Goal: Find specific page/section: Find specific page/section

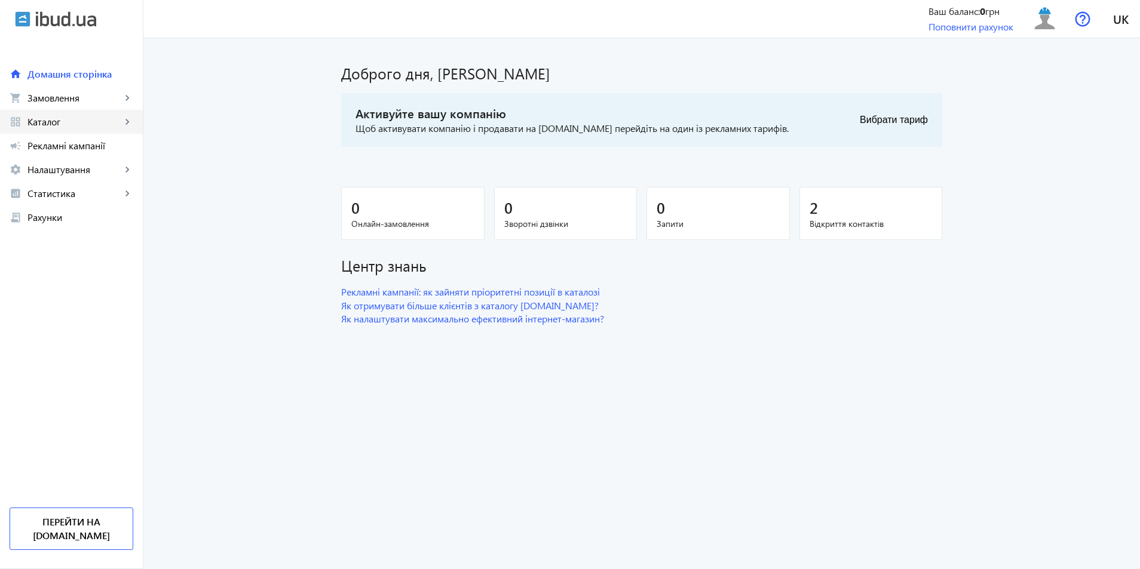
drag, startPoint x: 29, startPoint y: 133, endPoint x: 30, endPoint y: 125, distance: 7.3
click at [29, 130] on link "grid_view Каталог keyboard_arrow_right" at bounding box center [71, 122] width 143 height 24
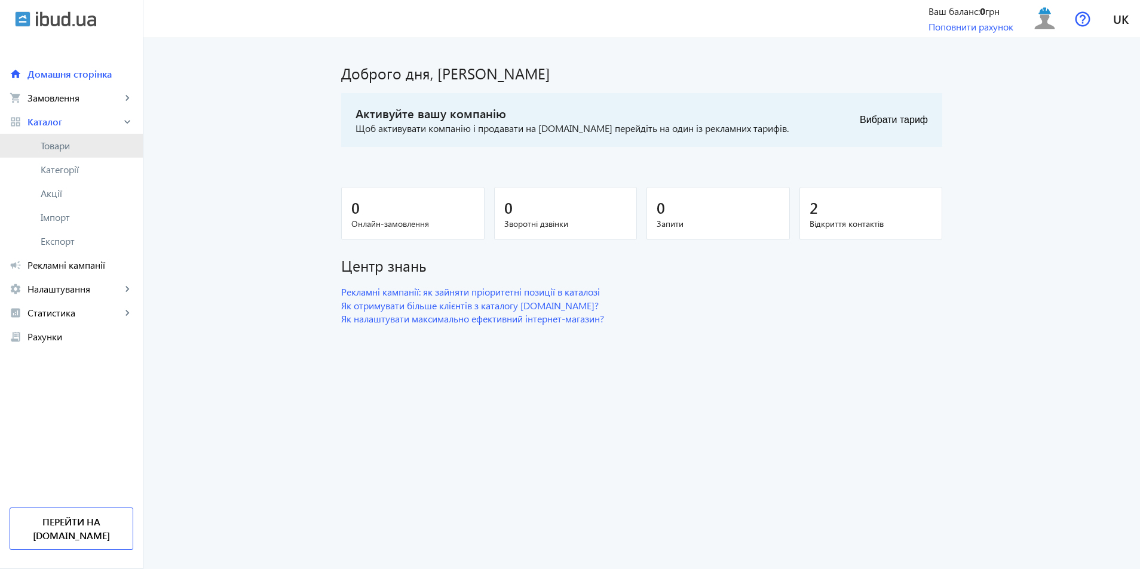
click at [57, 144] on span "Товари" at bounding box center [87, 146] width 93 height 12
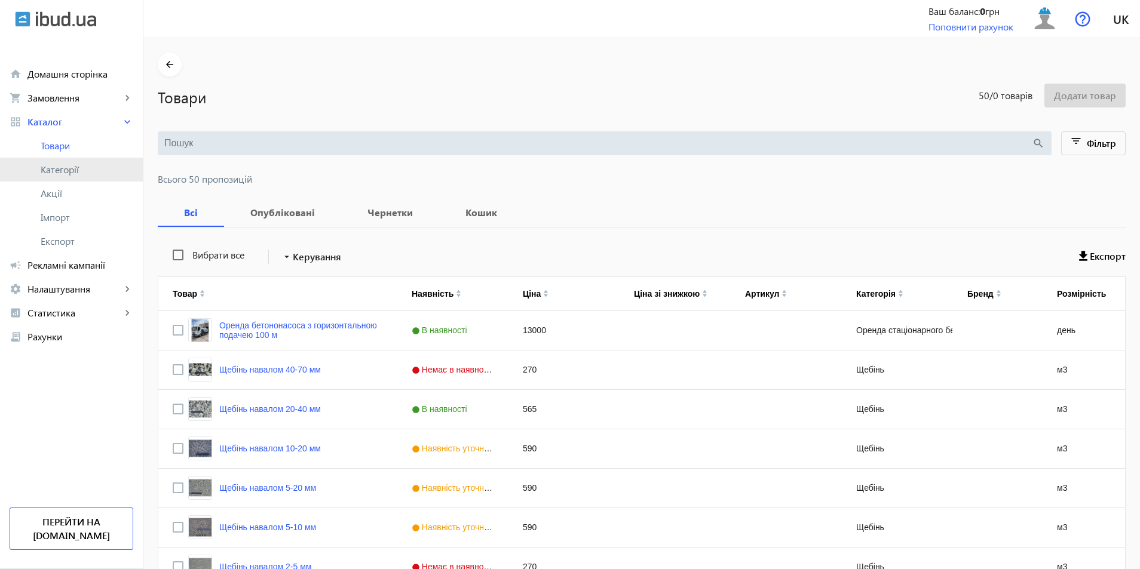
click at [54, 177] on link "Категорії" at bounding box center [71, 170] width 143 height 24
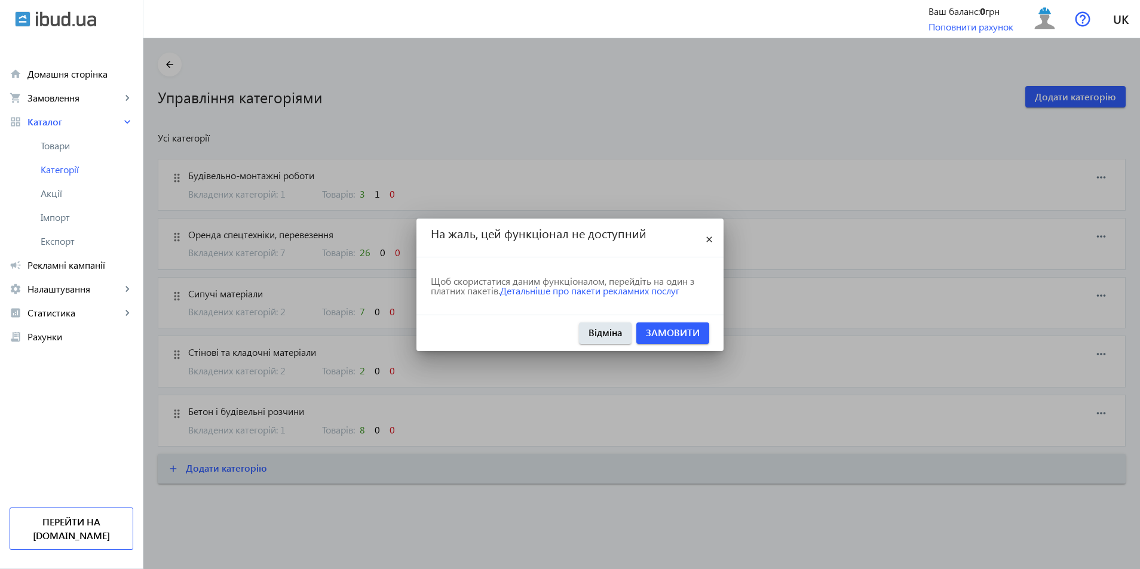
click at [56, 171] on span "Категорії" at bounding box center [87, 170] width 93 height 12
click at [707, 237] on mat-icon "close" at bounding box center [709, 240] width 14 height 14
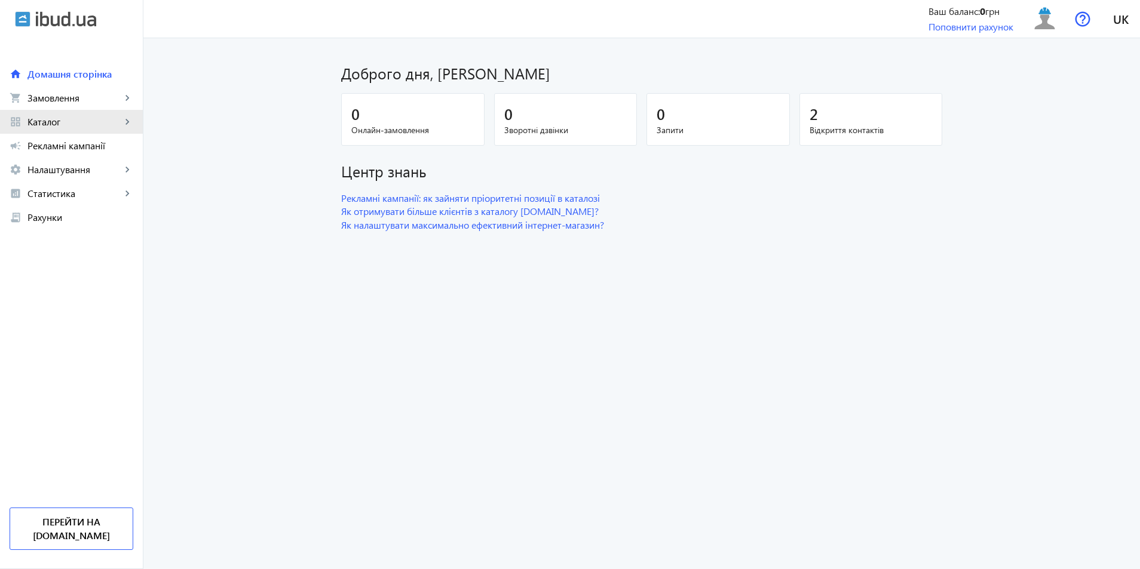
click at [53, 121] on span "Каталог" at bounding box center [74, 122] width 94 height 12
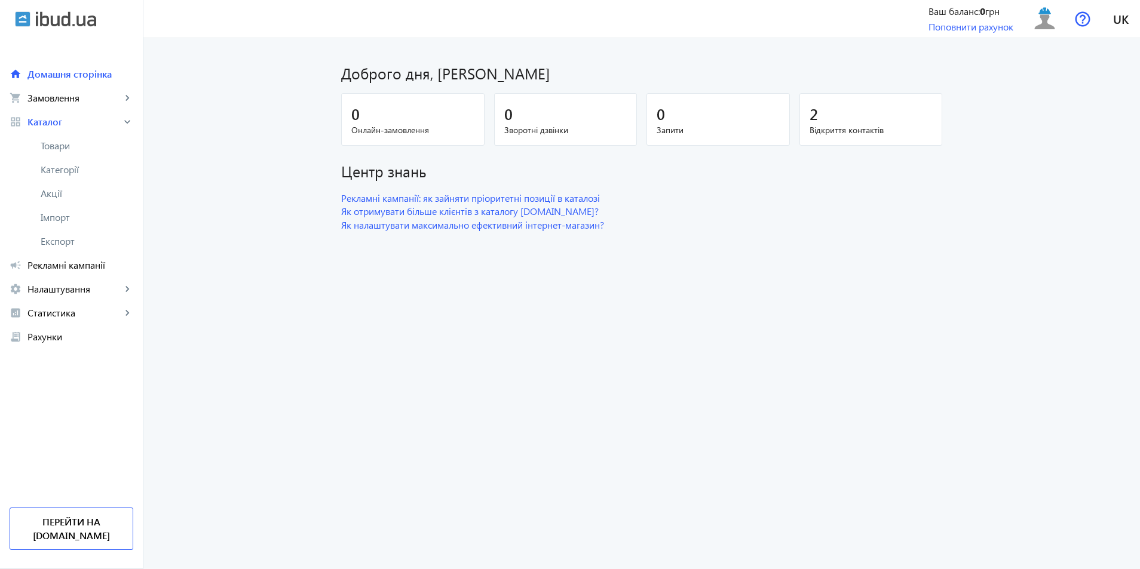
click at [53, 161] on link "Категорії" at bounding box center [71, 170] width 143 height 24
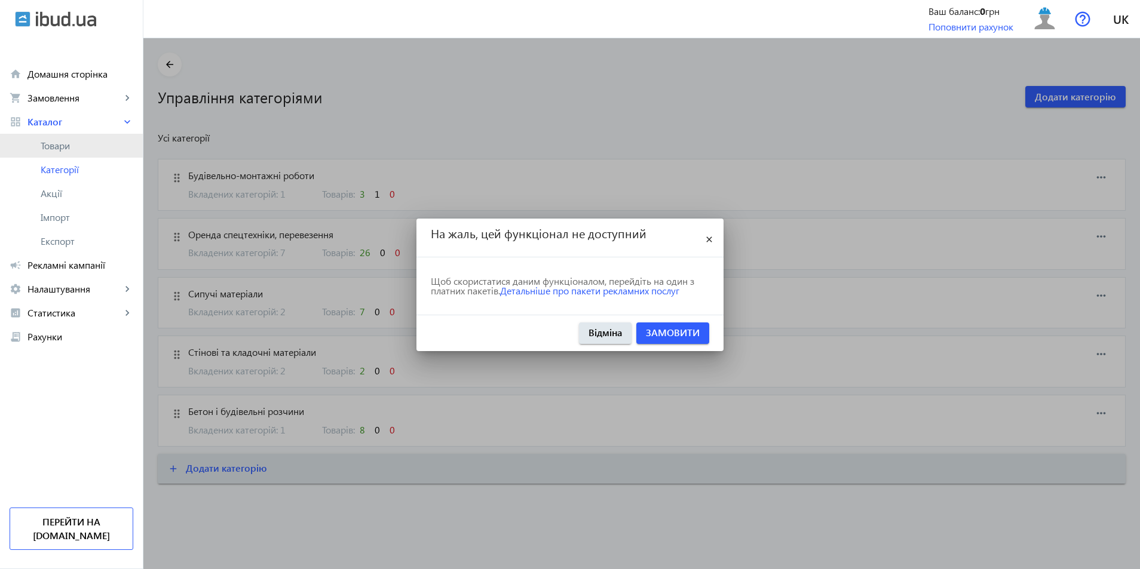
click at [58, 144] on span "Товари" at bounding box center [87, 146] width 93 height 12
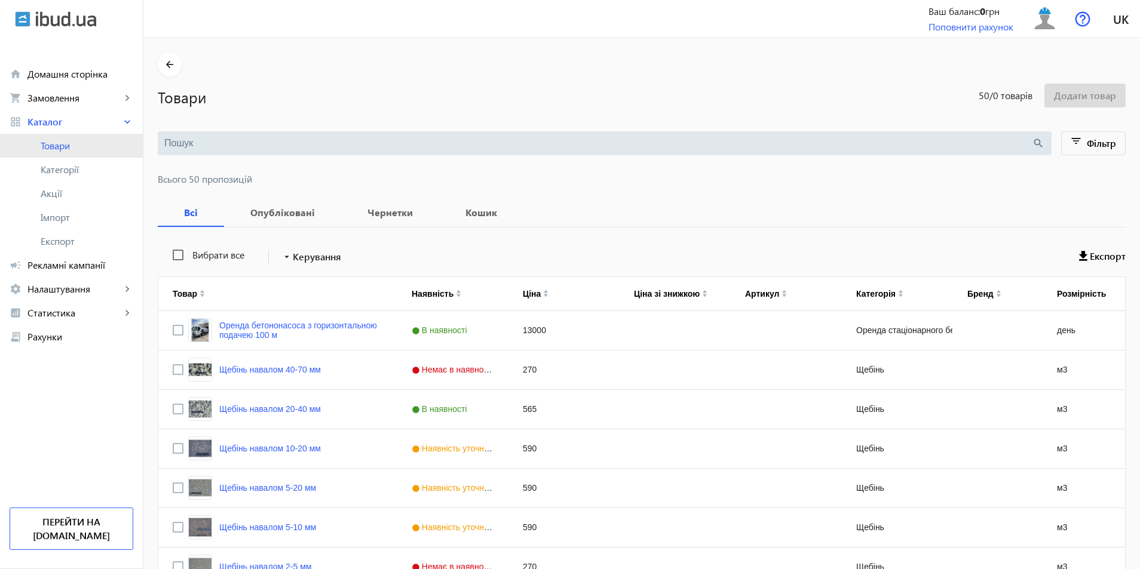
click at [47, 145] on span "Товари" at bounding box center [87, 146] width 93 height 12
